Goal: Task Accomplishment & Management: Complete application form

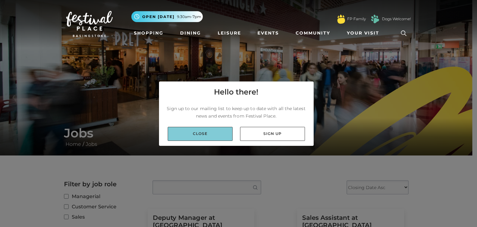
click at [202, 136] on link "Close" at bounding box center [200, 134] width 65 height 14
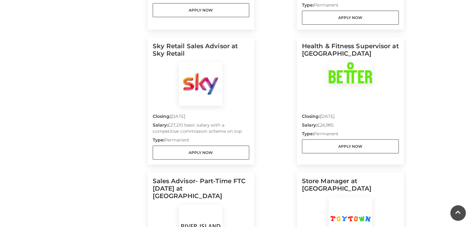
scroll to position [304, 0]
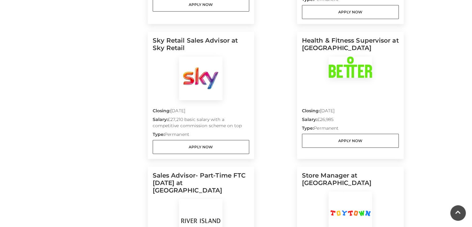
click at [347, 37] on h5 "Health & Fitness Supervisor at Basingstoke Sports Centre" at bounding box center [350, 47] width 97 height 20
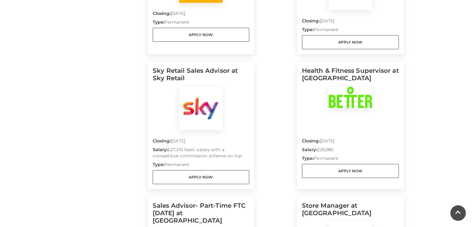
scroll to position [277, 0]
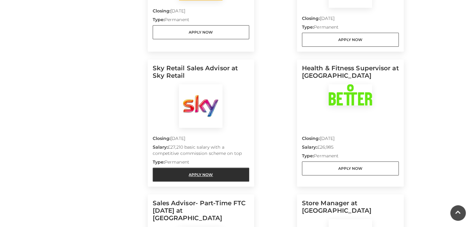
click at [211, 170] on link "Apply Now" at bounding box center [201, 174] width 97 height 14
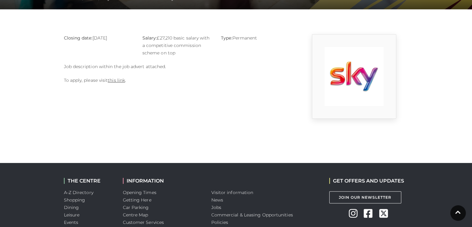
scroll to position [128, 0]
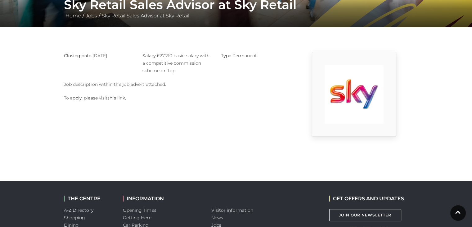
click at [120, 97] on link "this link" at bounding box center [116, 98] width 17 height 6
